Goal: Find specific page/section: Find specific page/section

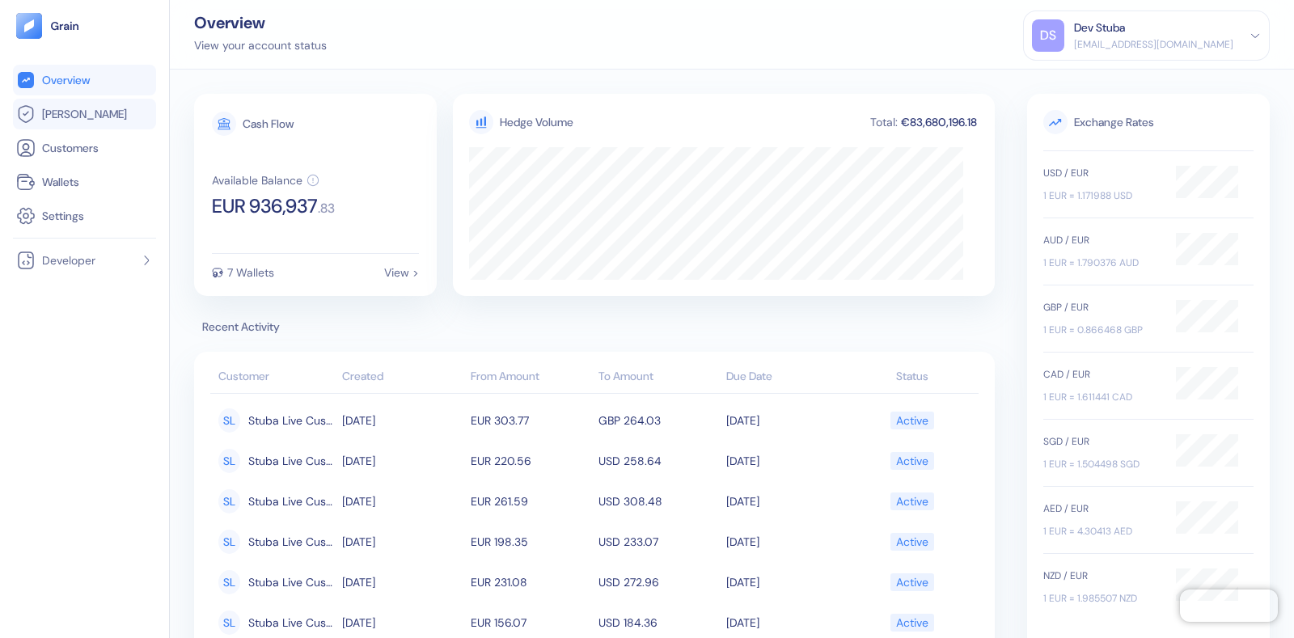
click at [69, 119] on span "[PERSON_NAME]" at bounding box center [84, 114] width 85 height 16
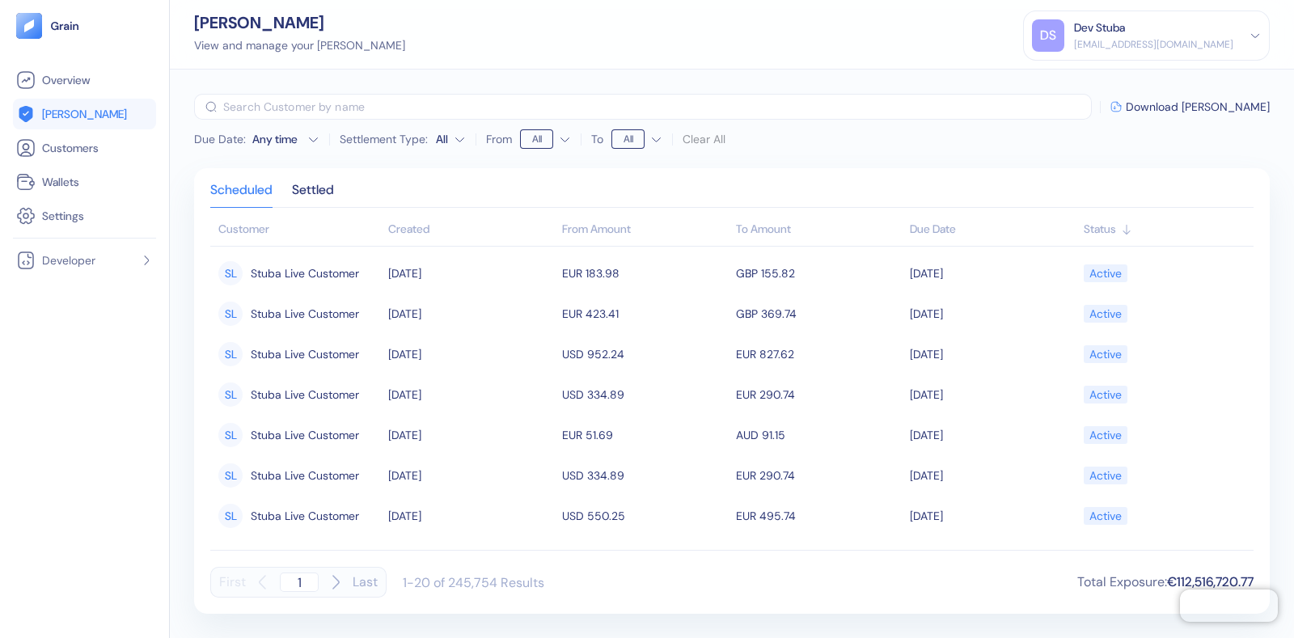
click at [1105, 150] on div "Due Date : Any time Settlement Type: All From All To All Clear All ​ Download H…" at bounding box center [731, 123] width 1075 height 58
click at [76, 184] on span "Wallets" at bounding box center [60, 182] width 37 height 16
